Goal: Information Seeking & Learning: Learn about a topic

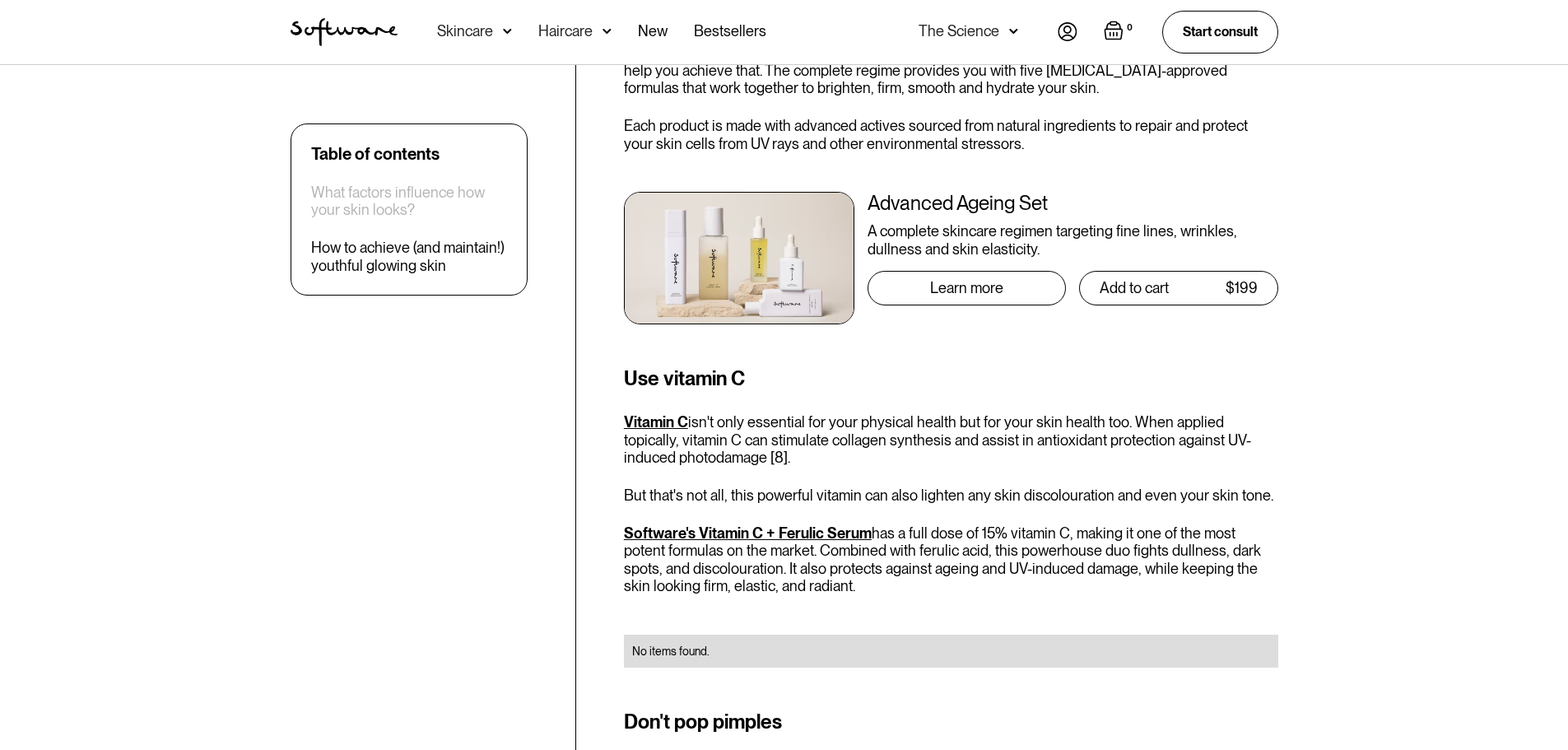
scroll to position [3292, 0]
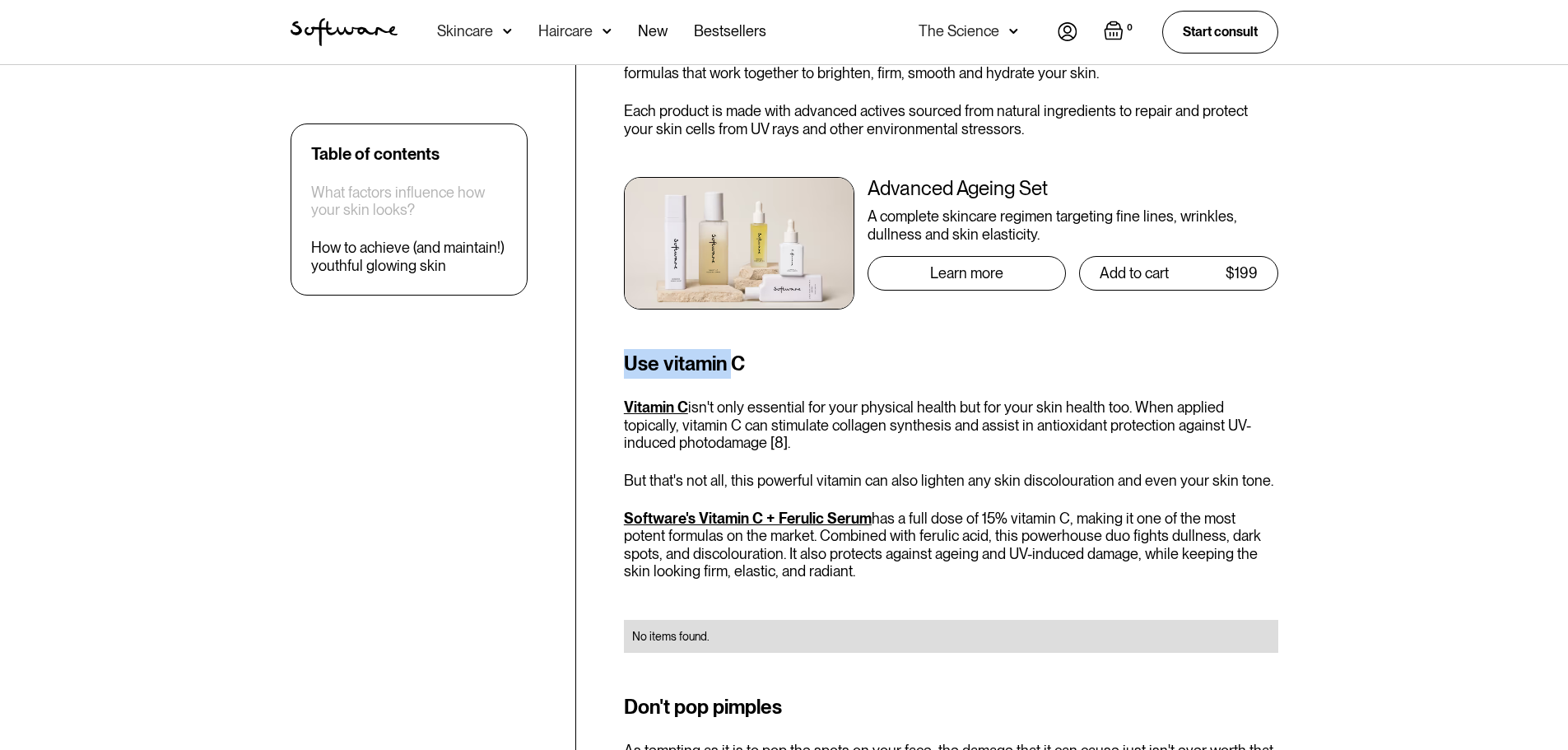
drag, startPoint x: 621, startPoint y: 358, endPoint x: 731, endPoint y: 355, distance: 110.0
click at [731, 355] on div "Table of contents What factors influence how your skin looks? How to achieve (a…" at bounding box center [784, 203] width 1028 height 5689
drag, startPoint x: 1066, startPoint y: 398, endPoint x: 1084, endPoint y: 399, distance: 18.0
click at [1084, 399] on div "Use vitamin C Vitamin C isn't only essential for your physical health but for y…" at bounding box center [951, 511] width 654 height 323
drag, startPoint x: 1174, startPoint y: 401, endPoint x: 1304, endPoint y: 404, distance: 130.0
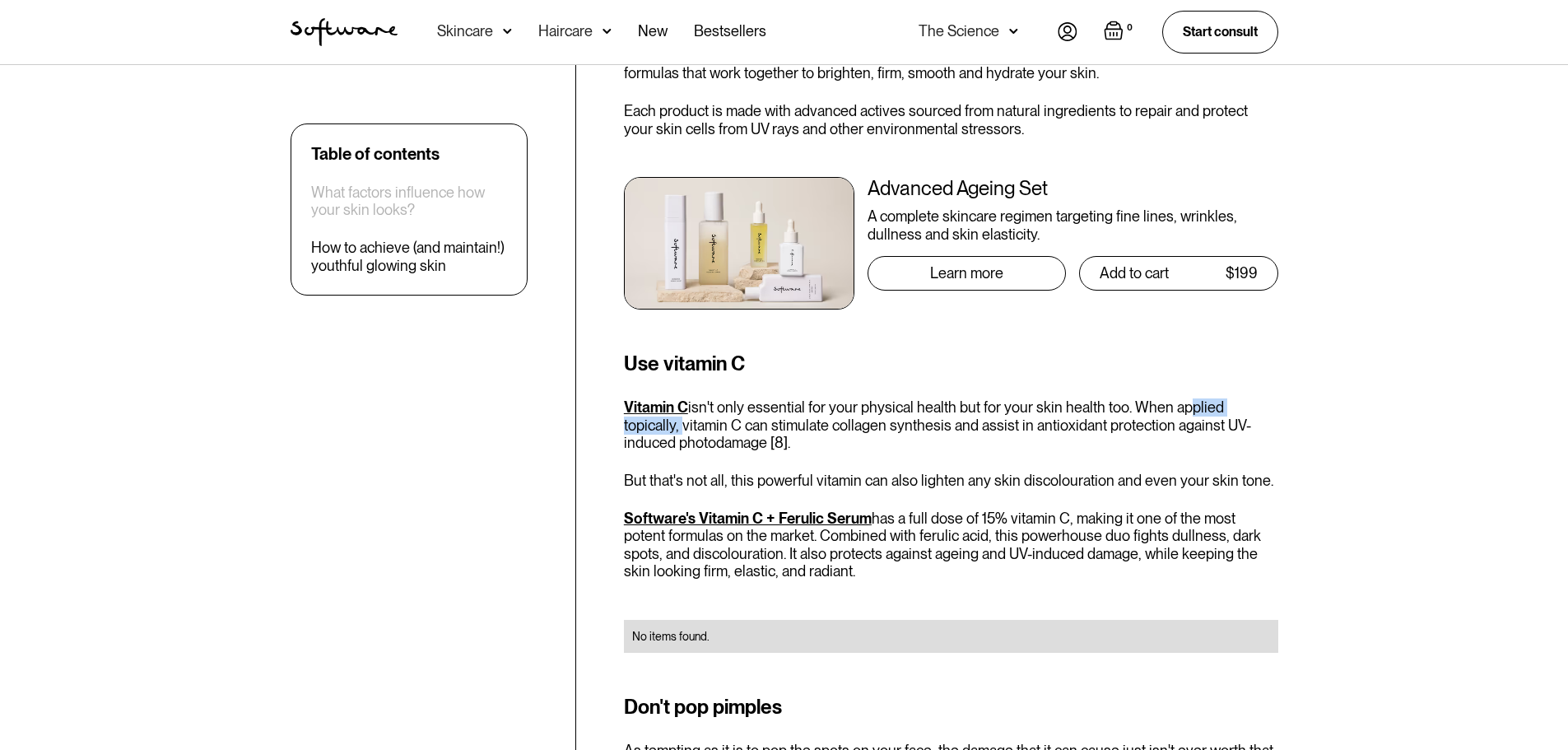
click at [1304, 404] on div "Table of contents What factors influence how your skin looks? How to achieve (a…" at bounding box center [784, 203] width 1568 height 5795
drag, startPoint x: 676, startPoint y: 428, endPoint x: 846, endPoint y: 433, distance: 170.1
click at [846, 433] on p "Vitamin C isn't only essential for your physical health but for your skin healt…" at bounding box center [951, 425] width 654 height 53
drag, startPoint x: 1136, startPoint y: 436, endPoint x: 1146, endPoint y: 436, distance: 10.0
click at [1146, 436] on p "Vitamin C isn't only essential for your physical health but for your skin healt…" at bounding box center [951, 425] width 654 height 53
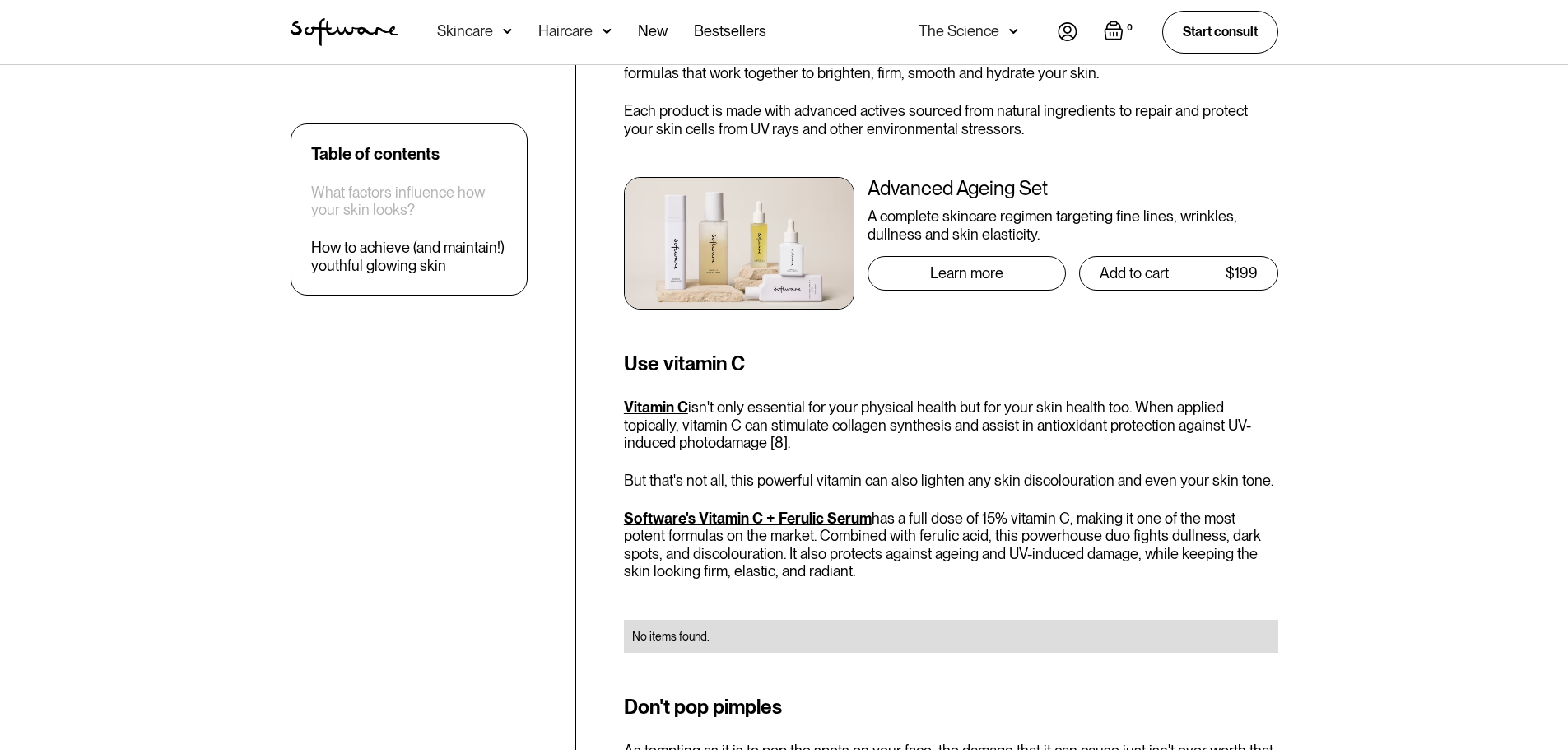
click at [1036, 476] on p "But that's not all, this powerful vitamin can also lighten any skin discolourat…" at bounding box center [951, 481] width 654 height 18
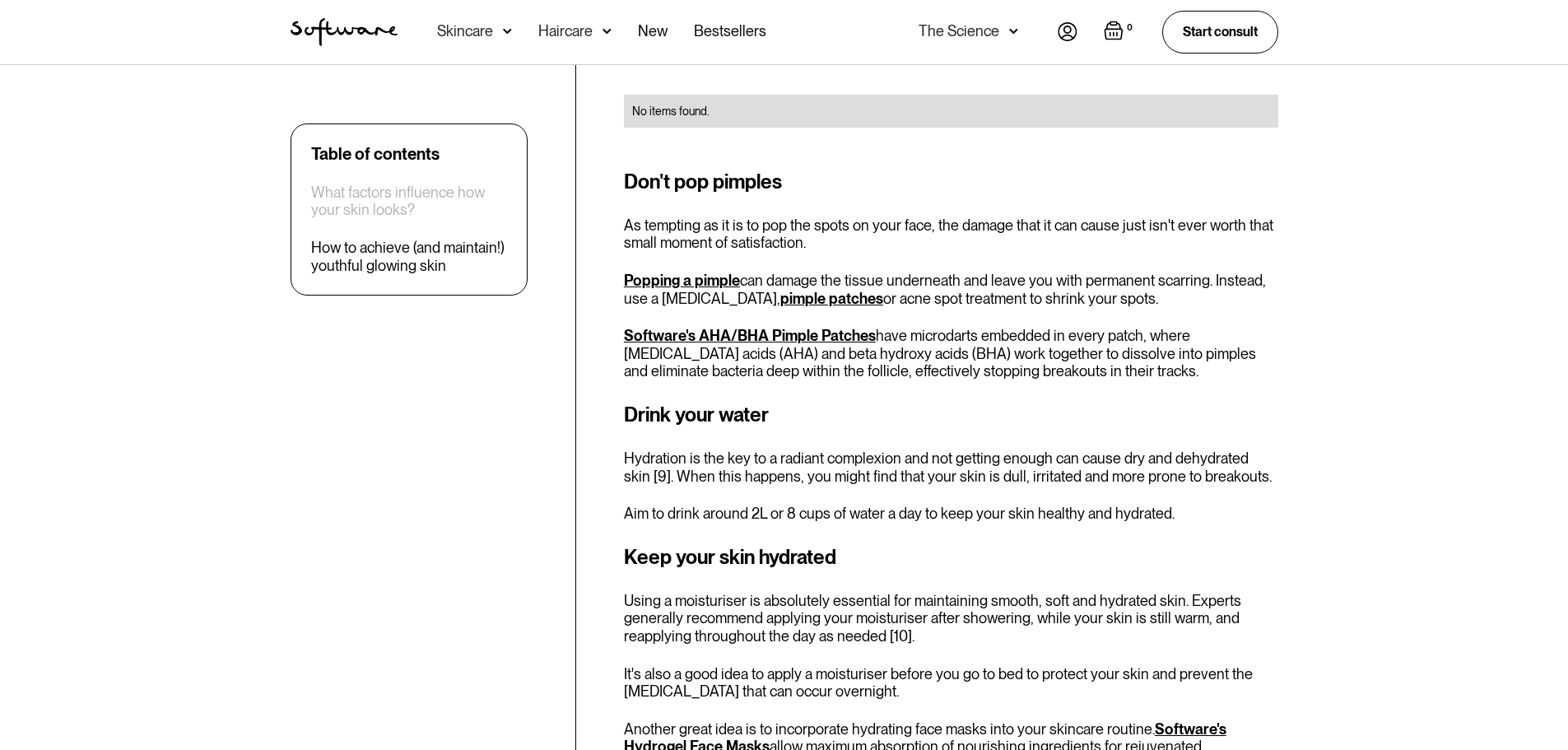
scroll to position [3868, 0]
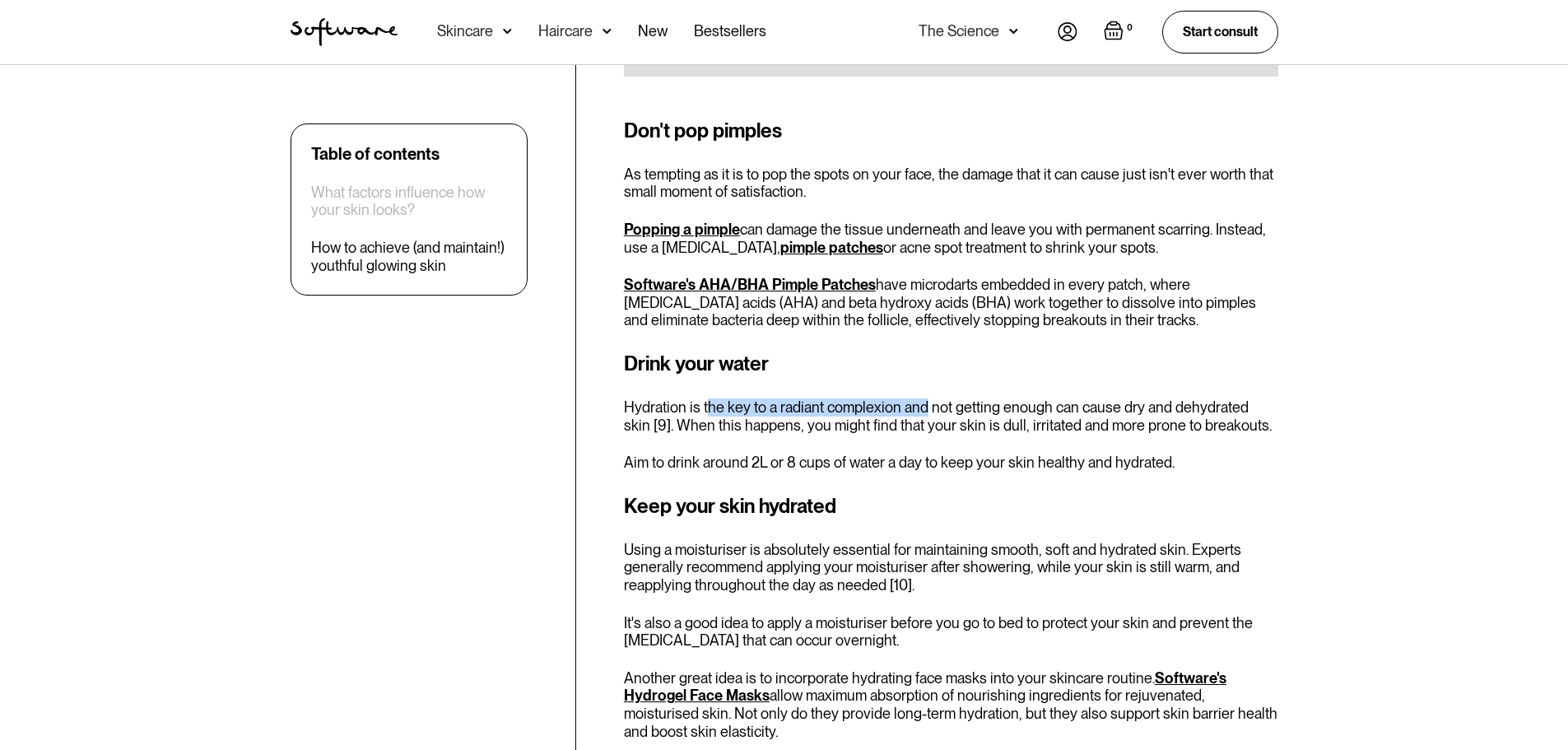
drag, startPoint x: 734, startPoint y: 412, endPoint x: 920, endPoint y: 405, distance: 186.1
click at [920, 405] on p "Hydration is the key to a radiant complexion and not getting enough can cause d…" at bounding box center [951, 416] width 654 height 35
drag, startPoint x: 752, startPoint y: 436, endPoint x: 868, endPoint y: 475, distance: 122.4
click at [938, 448] on div "Drink your water Hydration is the key to a radiant complexion and not getting e…" at bounding box center [951, 410] width 654 height 123
click at [800, 531] on div "Keep your skin hydrated Using a moisturiser is absolutely essential for maintai…" at bounding box center [951, 720] width 654 height 457
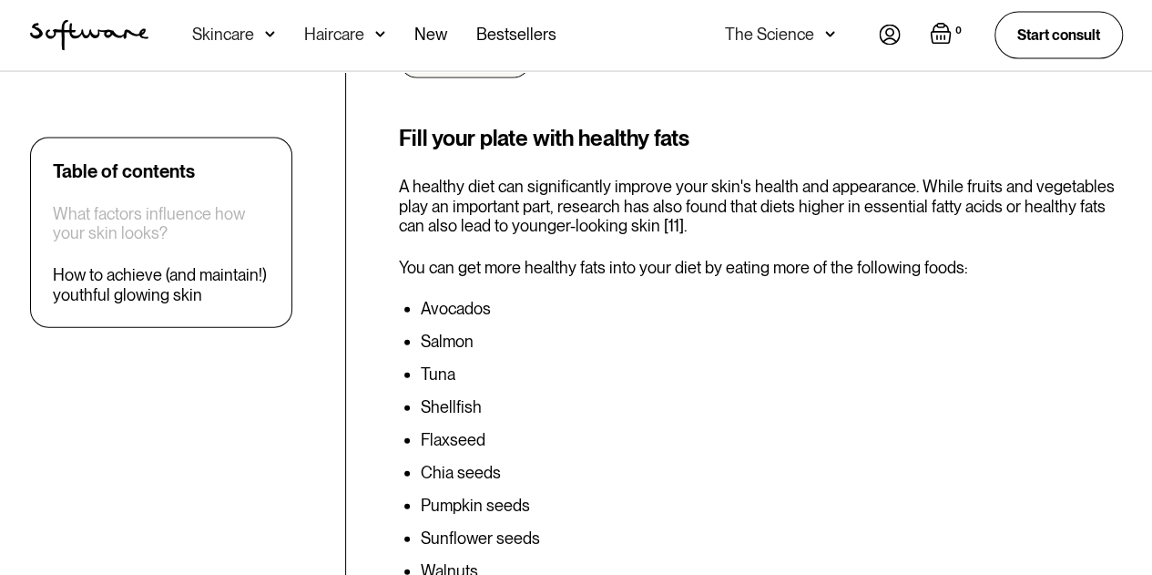
scroll to position [5465, 0]
